Goal: Information Seeking & Learning: Learn about a topic

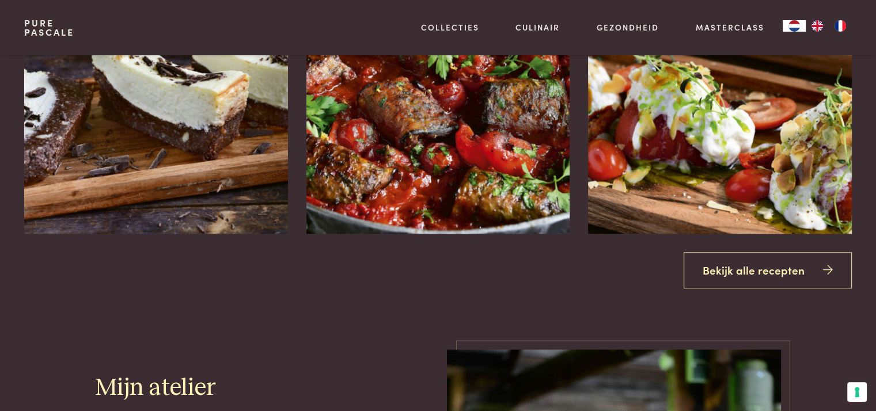
scroll to position [1424, 0]
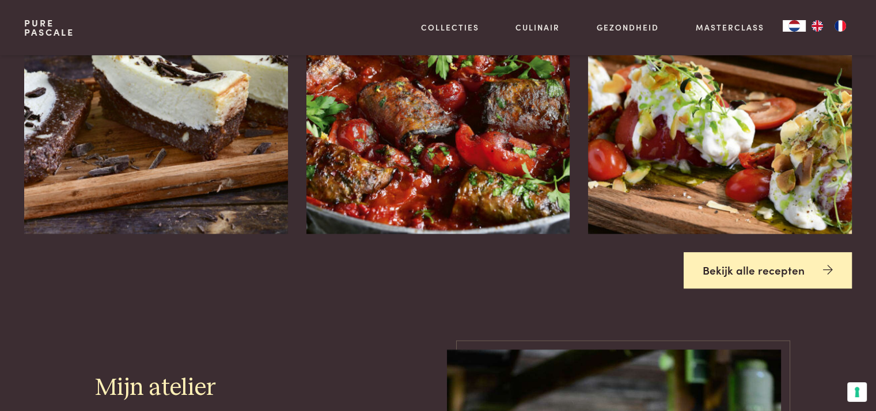
click at [790, 285] on link "Bekijk alle recepten" at bounding box center [768, 270] width 168 height 36
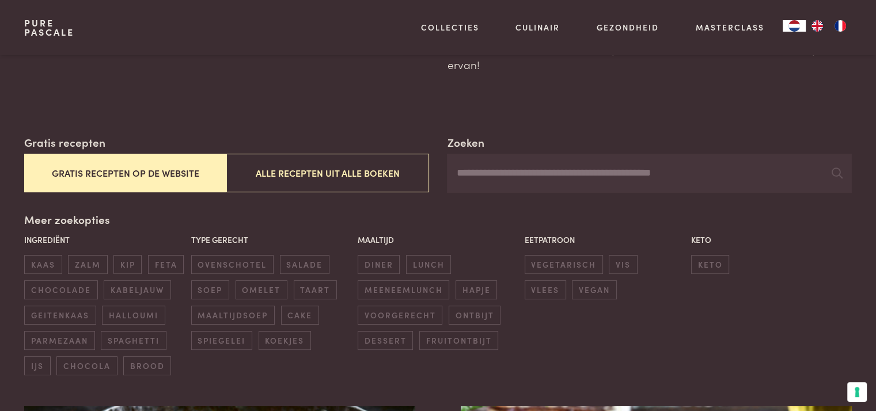
scroll to position [85, 0]
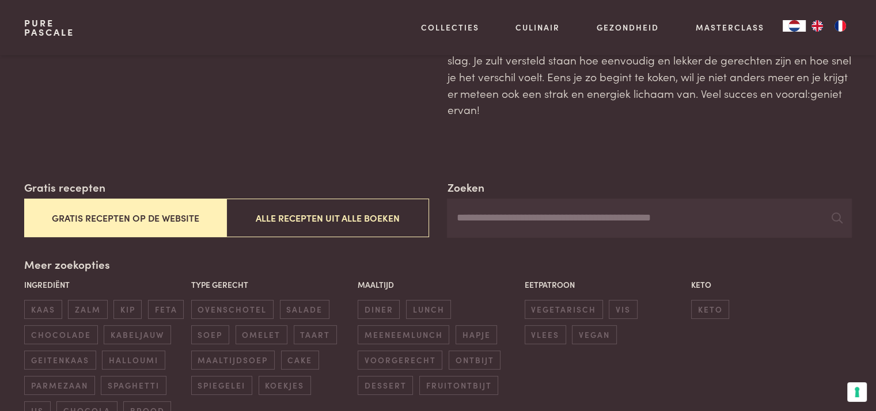
click at [166, 216] on button "Gratis recepten op de website" at bounding box center [125, 218] width 202 height 39
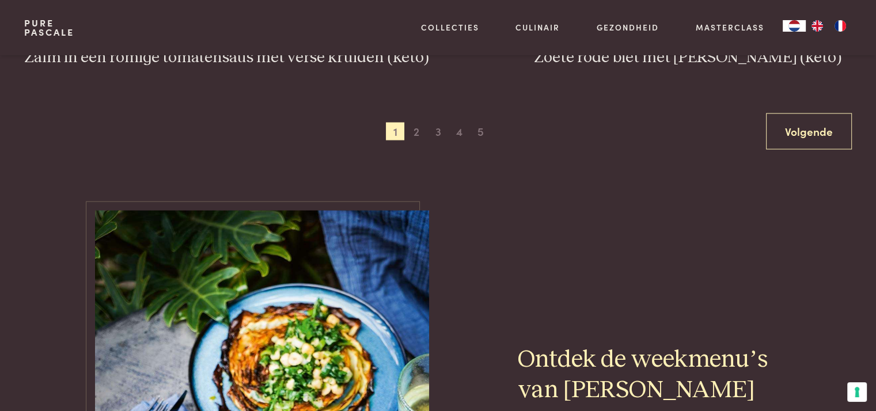
scroll to position [2331, 0]
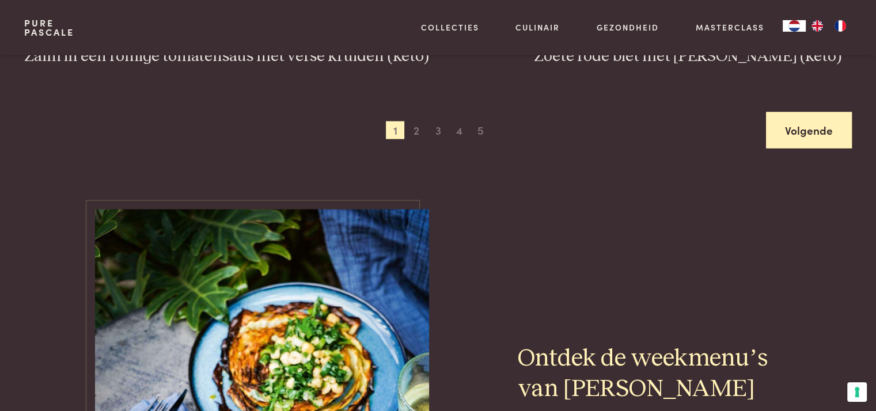
click at [787, 128] on link "Volgende" at bounding box center [809, 130] width 86 height 36
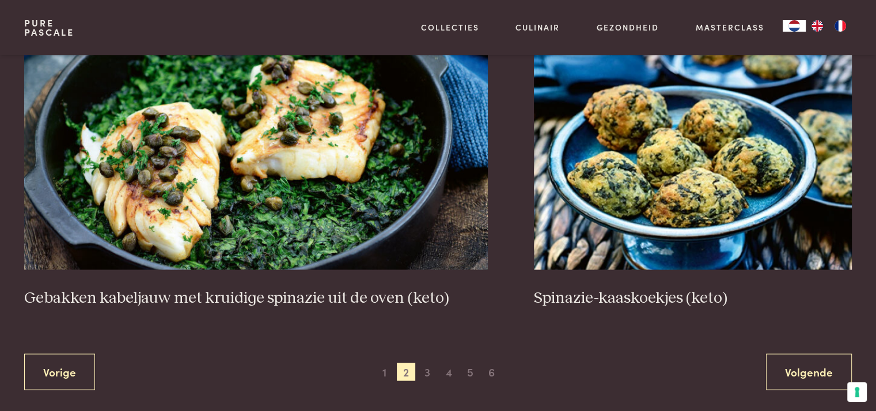
scroll to position [2091, 0]
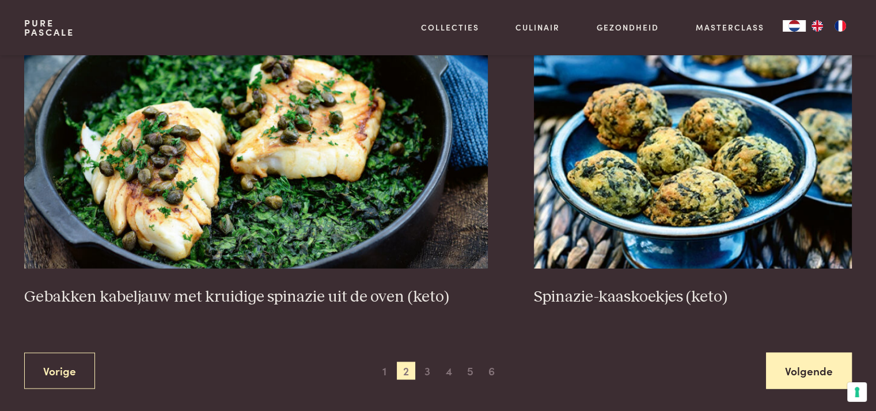
click at [780, 367] on link "Volgende" at bounding box center [809, 370] width 86 height 36
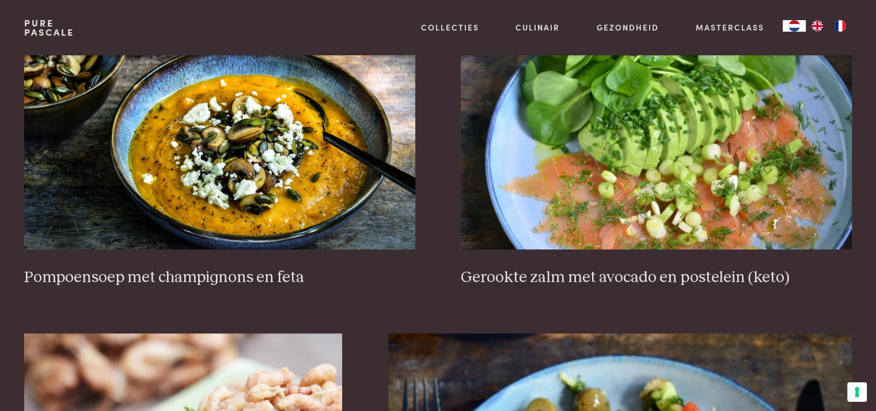
scroll to position [1522, 0]
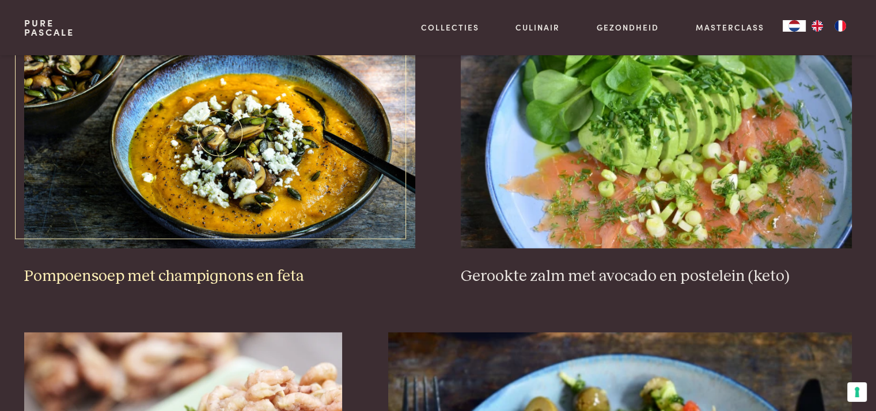
click at [318, 175] on img at bounding box center [219, 133] width 390 height 230
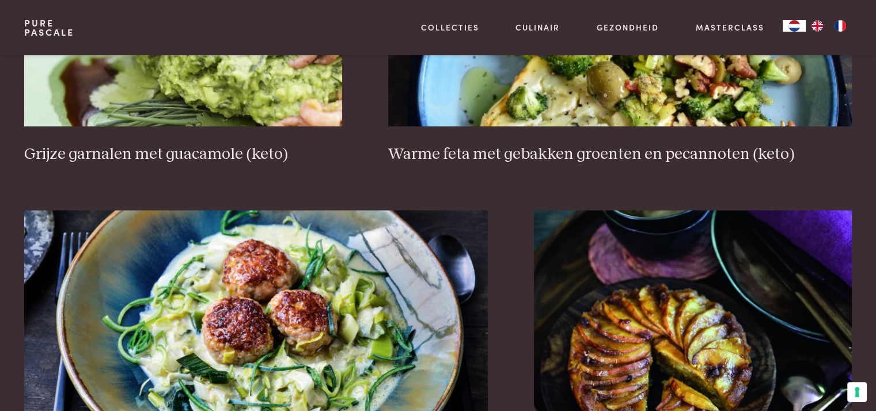
scroll to position [2168, 0]
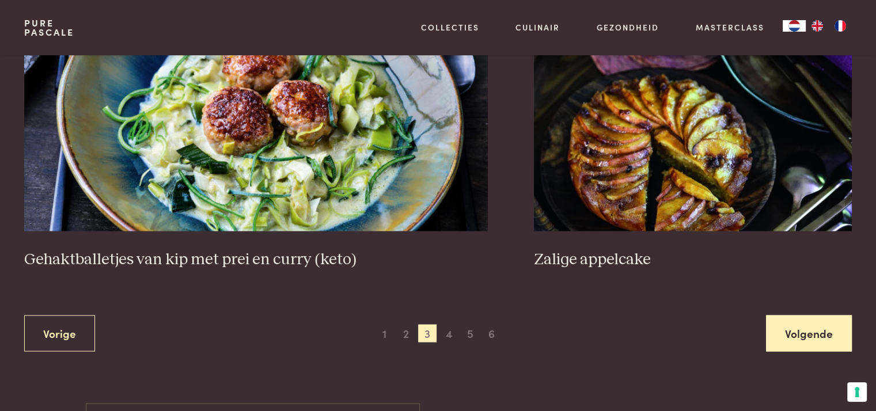
click at [809, 340] on link "Volgende" at bounding box center [809, 333] width 86 height 36
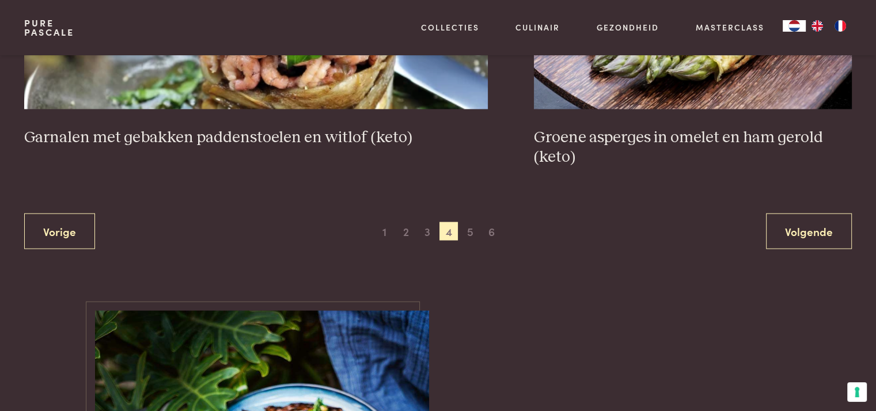
scroll to position [2261, 0]
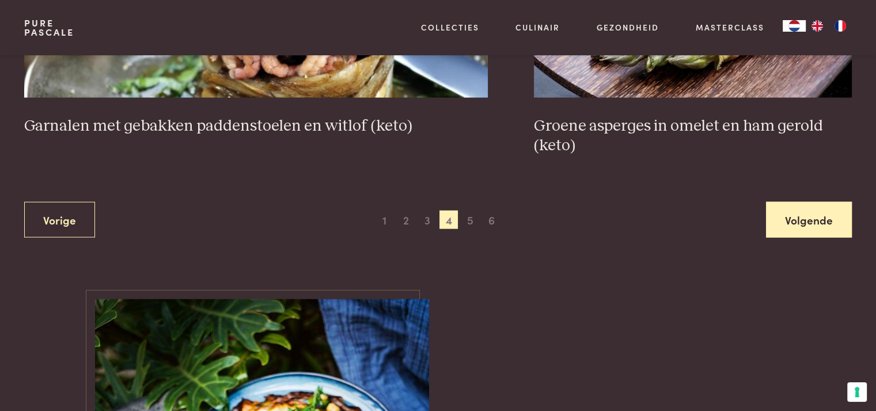
click at [787, 227] on link "Volgende" at bounding box center [809, 220] width 86 height 36
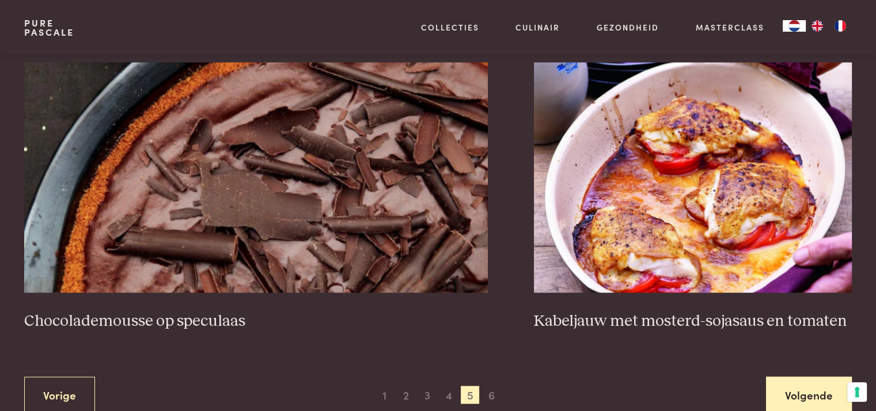
scroll to position [2087, 0]
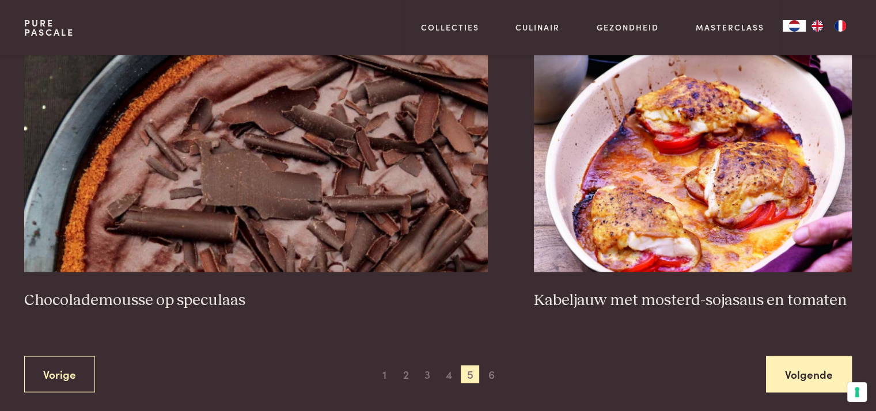
click at [787, 373] on link "Volgende" at bounding box center [809, 374] width 86 height 36
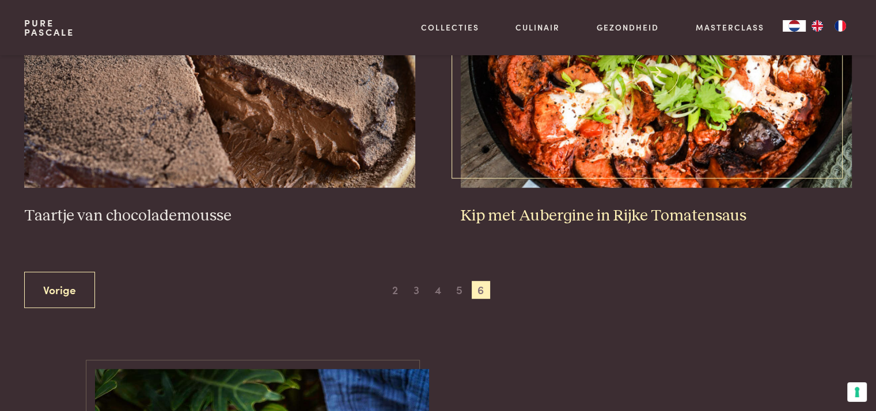
scroll to position [581, 0]
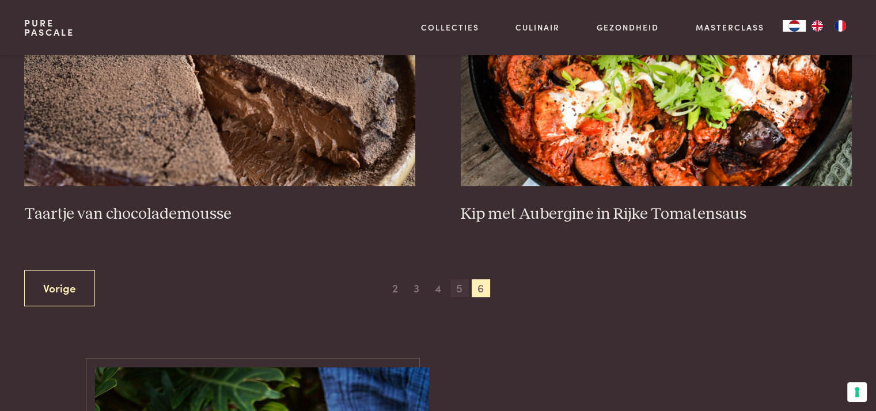
click at [465, 285] on span "5" at bounding box center [459, 288] width 18 height 18
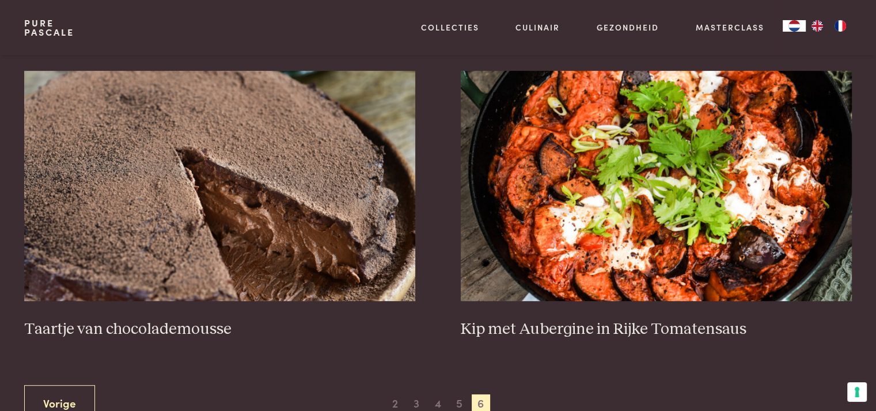
scroll to position [541, 0]
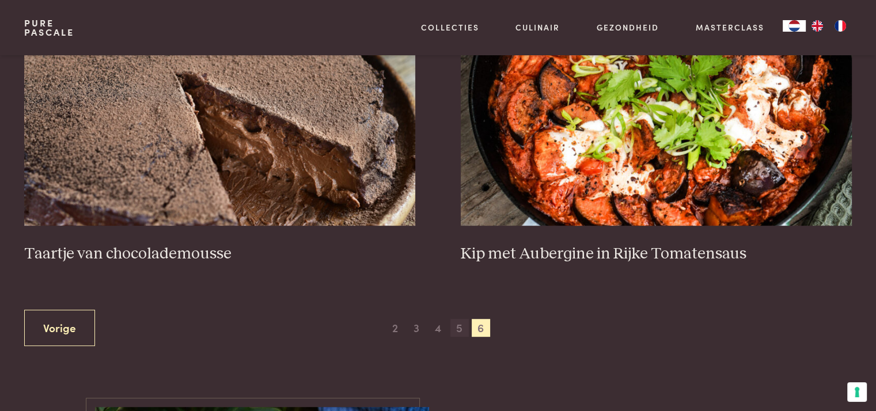
click at [461, 319] on span "5" at bounding box center [459, 328] width 18 height 18
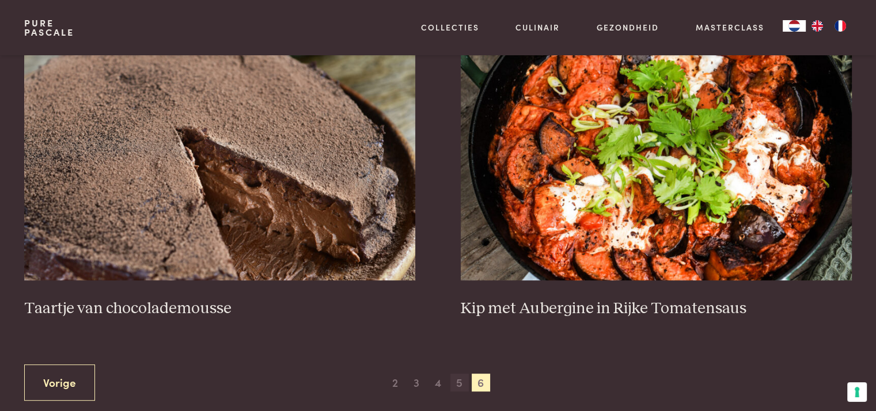
scroll to position [563, 0]
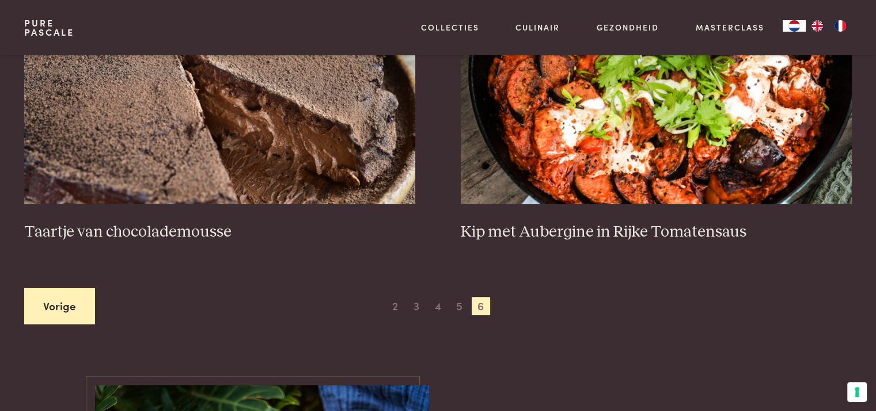
click at [70, 315] on link "Vorige" at bounding box center [59, 306] width 71 height 36
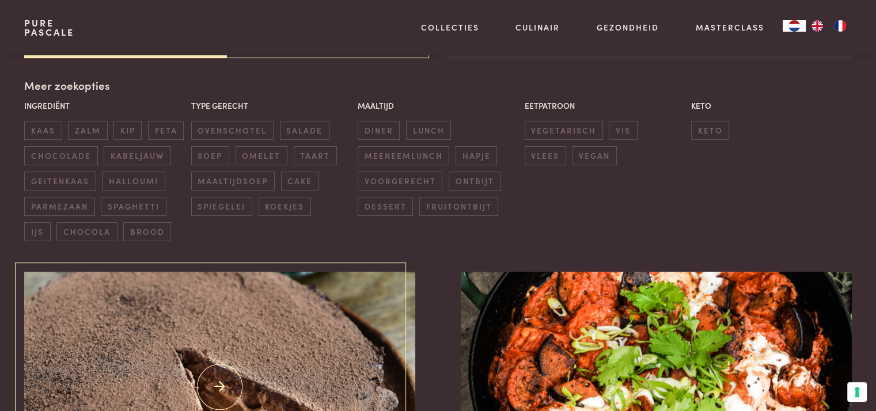
scroll to position [565, 0]
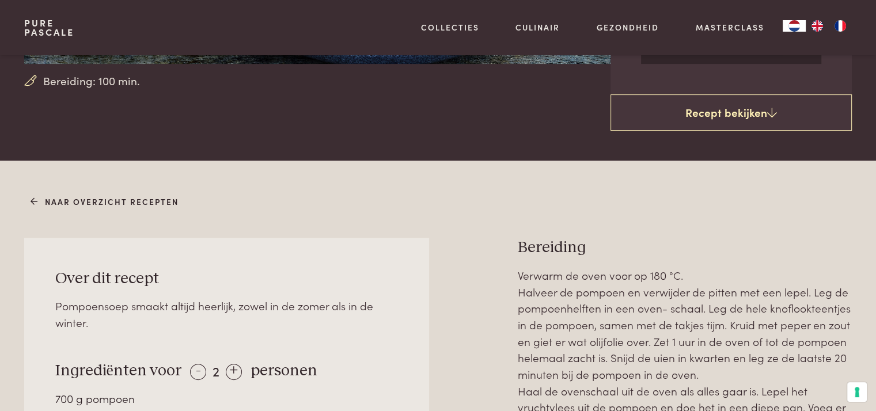
scroll to position [339, 0]
